Goal: Use online tool/utility

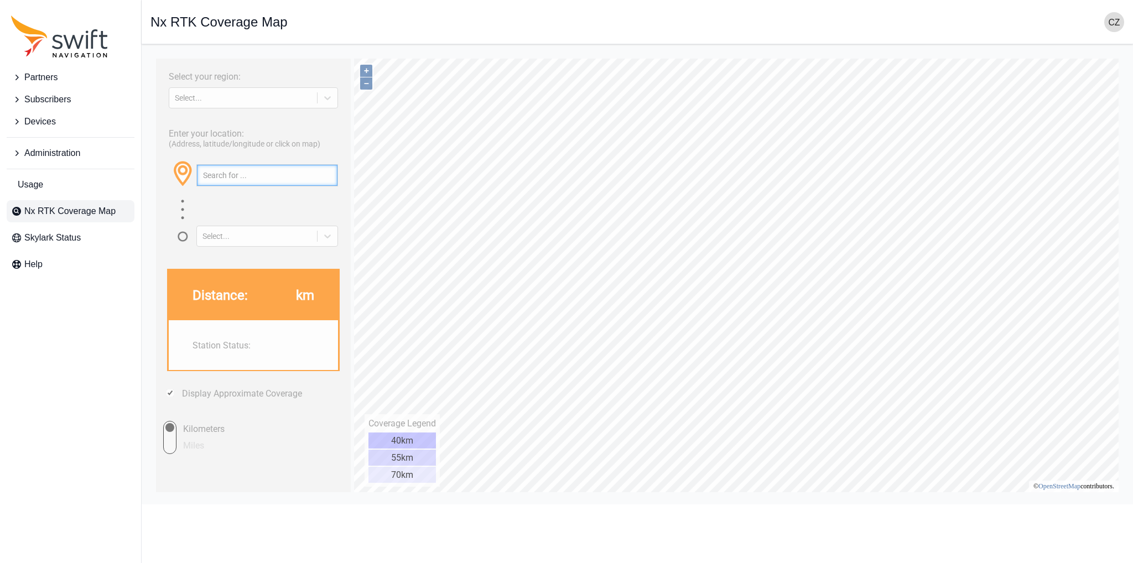
click at [240, 180] on input "text" at bounding box center [267, 175] width 141 height 21
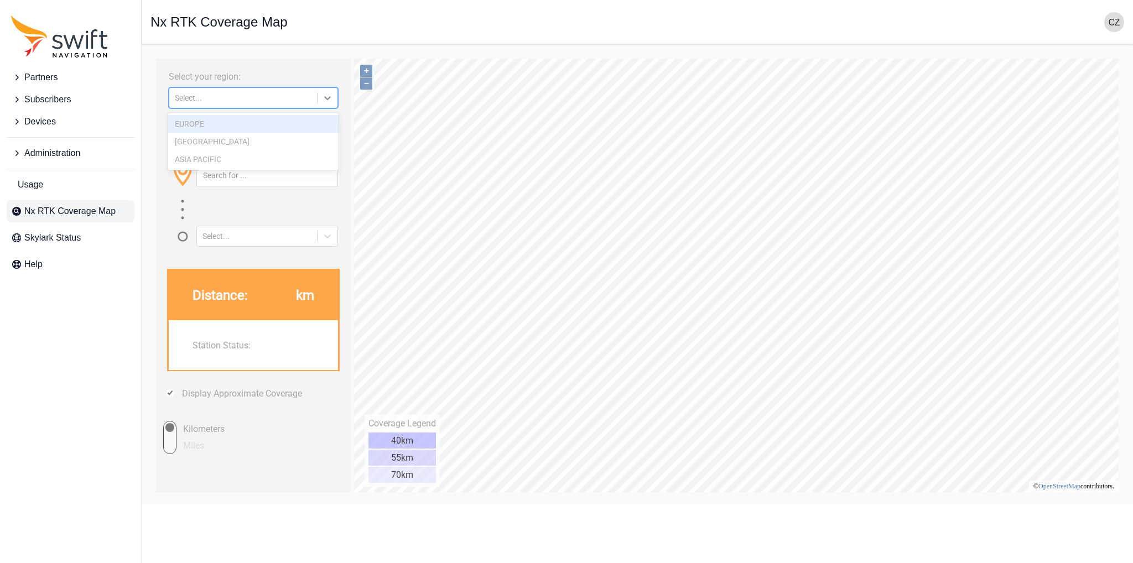
click at [246, 100] on div "Select..." at bounding box center [243, 97] width 137 height 9
click at [222, 123] on div "EUROPE" at bounding box center [253, 124] width 170 height 18
click at [228, 128] on label "Enter your location:" at bounding box center [206, 133] width 75 height 11
click at [210, 124] on div "Enter your location: (Address, latitude/longitude or click on map) Select..." at bounding box center [254, 184] width 184 height 126
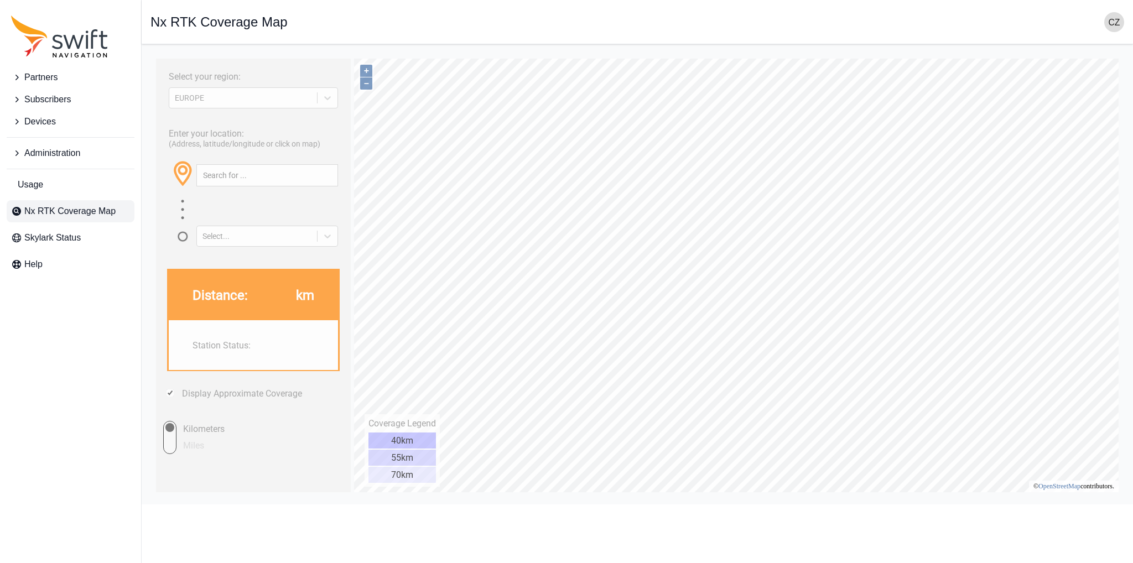
click at [228, 124] on div "Enter your location: (Address, latitude/longitude or click on map) Select..." at bounding box center [254, 184] width 184 height 126
click at [222, 176] on input "text" at bounding box center [267, 175] width 141 height 21
drag, startPoint x: 208, startPoint y: 175, endPoint x: 216, endPoint y: 175, distance: 8.3
click at [216, 175] on input "49.123°, 4.629°" at bounding box center [267, 175] width 141 height 21
click at [211, 173] on input "49.123°, 4.629°" at bounding box center [267, 175] width 141 height 21
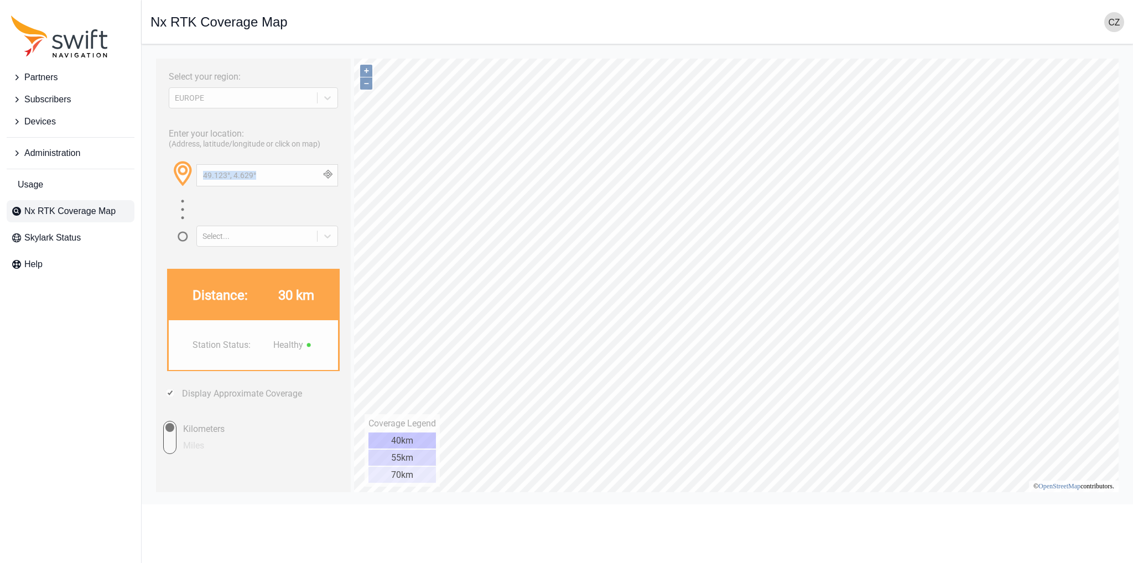
drag, startPoint x: 207, startPoint y: 175, endPoint x: 219, endPoint y: 175, distance: 12.2
click at [219, 175] on div "49.123°, 4.629°" at bounding box center [267, 175] width 142 height 22
click at [205, 174] on span at bounding box center [197, 183] width 22 height 21
click at [212, 174] on input "49.123°, 4.629°" at bounding box center [267, 175] width 141 height 21
drag, startPoint x: 209, startPoint y: 174, endPoint x: 218, endPoint y: 174, distance: 8.9
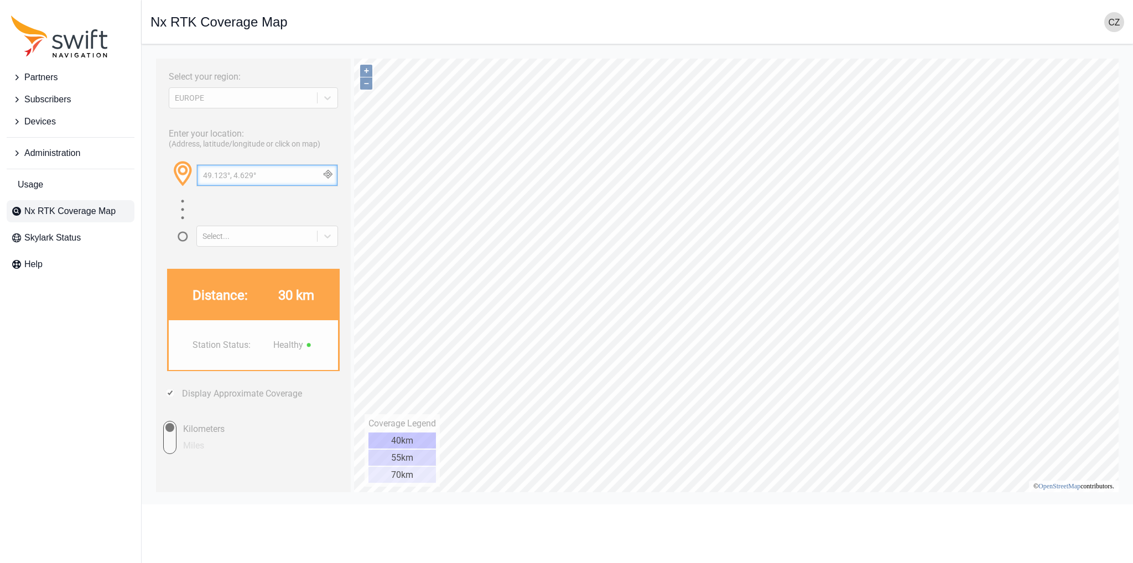
click at [218, 174] on input "49.123°, 4.629°" at bounding box center [267, 175] width 141 height 21
drag, startPoint x: 207, startPoint y: 174, endPoint x: 224, endPoint y: 174, distance: 16.6
click at [224, 174] on input "49.123°, 4.629°" at bounding box center [267, 175] width 141 height 21
click at [242, 179] on input "47.531°, 4.629°" at bounding box center [267, 175] width 141 height 21
drag, startPoint x: 233, startPoint y: 176, endPoint x: 241, endPoint y: 176, distance: 7.7
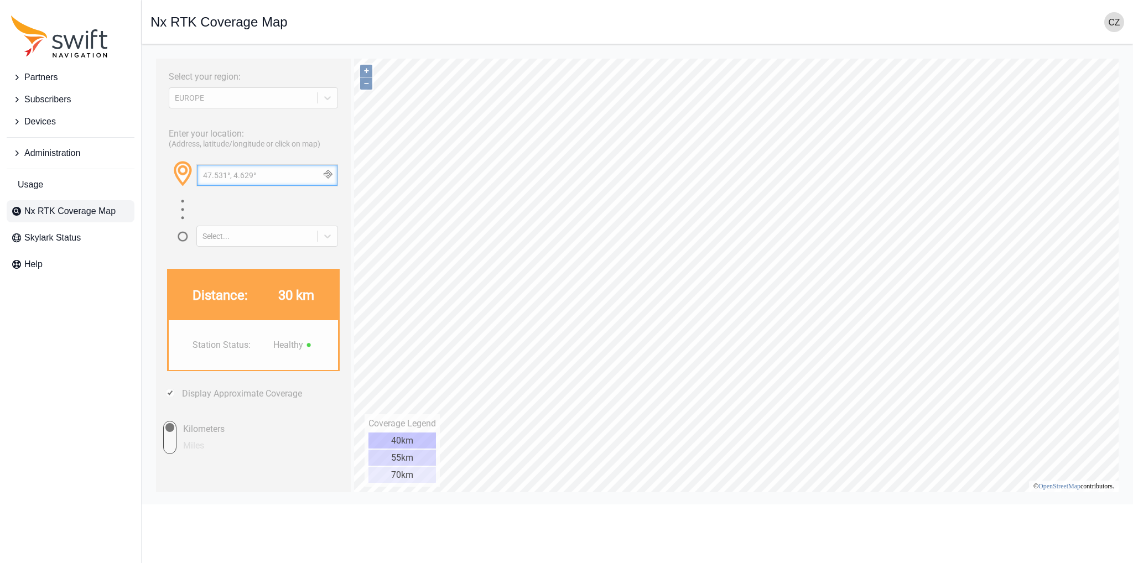
click at [241, 176] on input "47.531°, 4.629°" at bounding box center [267, 175] width 141 height 21
click at [248, 176] on input "47.531°, 4.629°" at bounding box center [267, 175] width 141 height 21
drag, startPoint x: 232, startPoint y: 173, endPoint x: 252, endPoint y: 172, distance: 20.5
click at [252, 172] on input "47.531°, 4.629°" at bounding box center [267, 175] width 141 height 21
click at [258, 206] on li "Error! No internet connection?" at bounding box center [306, 212] width 221 height 33
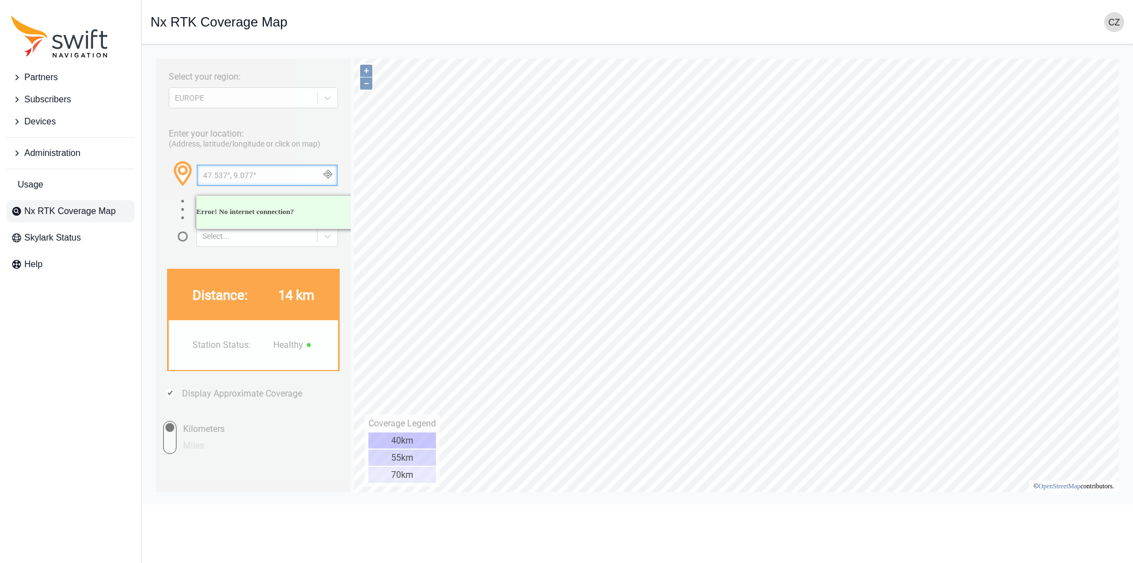
click at [226, 178] on input "47.537°, 9.077°" at bounding box center [267, 175] width 141 height 21
click at [250, 175] on input "47.531°, 9.077°" at bounding box center [267, 175] width 141 height 21
type input "47.531°, 9.070°"
click at [334, 174] on button "button" at bounding box center [328, 175] width 18 height 21
click at [324, 174] on button "button" at bounding box center [328, 175] width 18 height 21
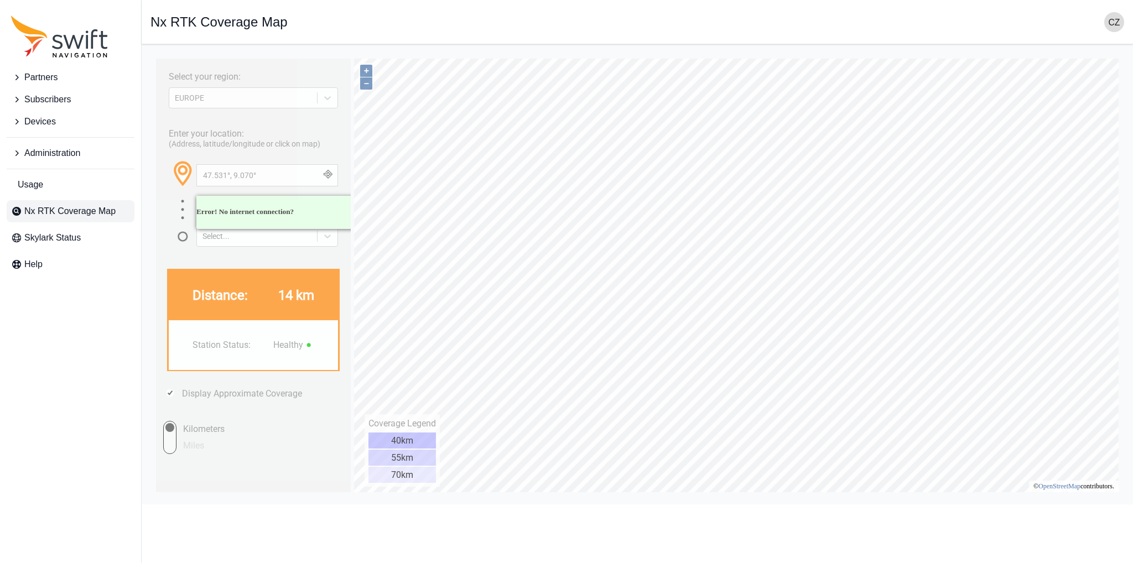
click at [324, 174] on button "button" at bounding box center [328, 175] width 18 height 21
click at [309, 174] on input "47.531°, 9.070°" at bounding box center [267, 175] width 141 height 21
click at [279, 208] on h5 "Error! No internet connection?" at bounding box center [306, 212] width 221 height 8
click at [279, 175] on input "47.531°, 9.070°" at bounding box center [267, 175] width 141 height 21
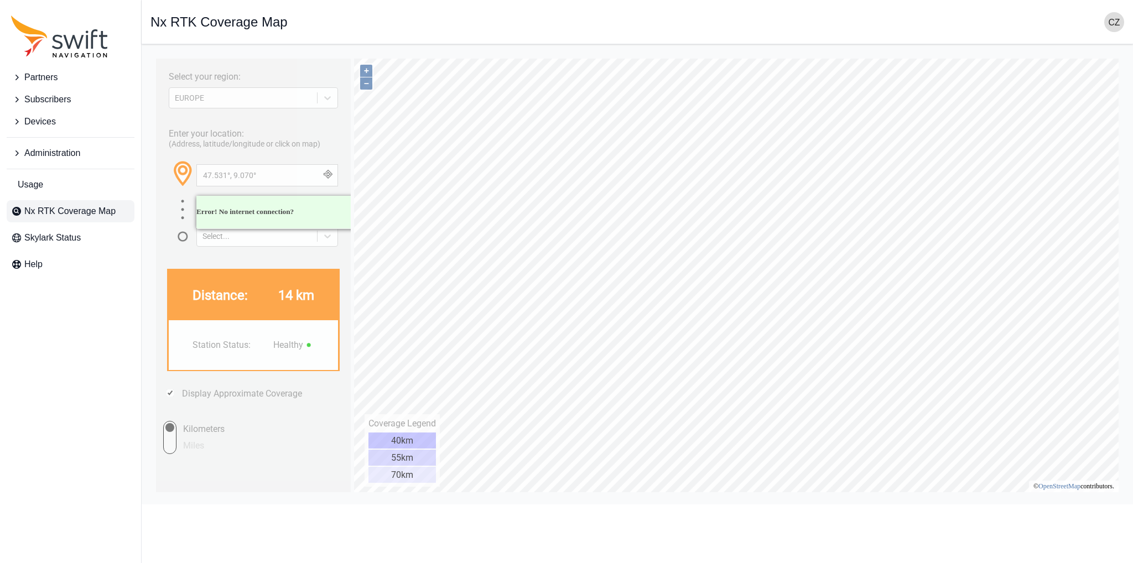
click at [170, 183] on img at bounding box center [183, 174] width 28 height 28
